Goal: Task Accomplishment & Management: Use online tool/utility

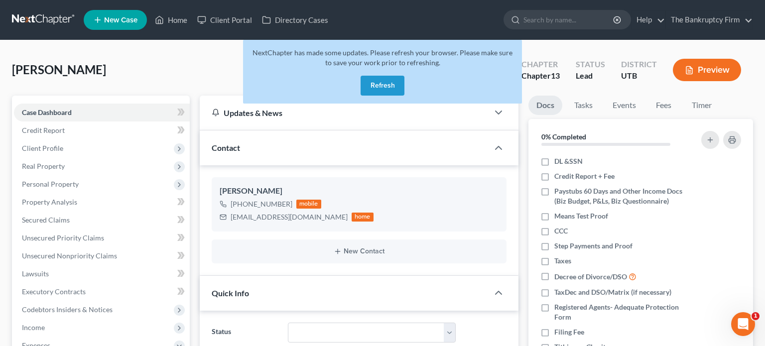
scroll to position [78, 0]
click at [386, 79] on button "Refresh" at bounding box center [383, 86] width 44 height 20
